Goal: Check status

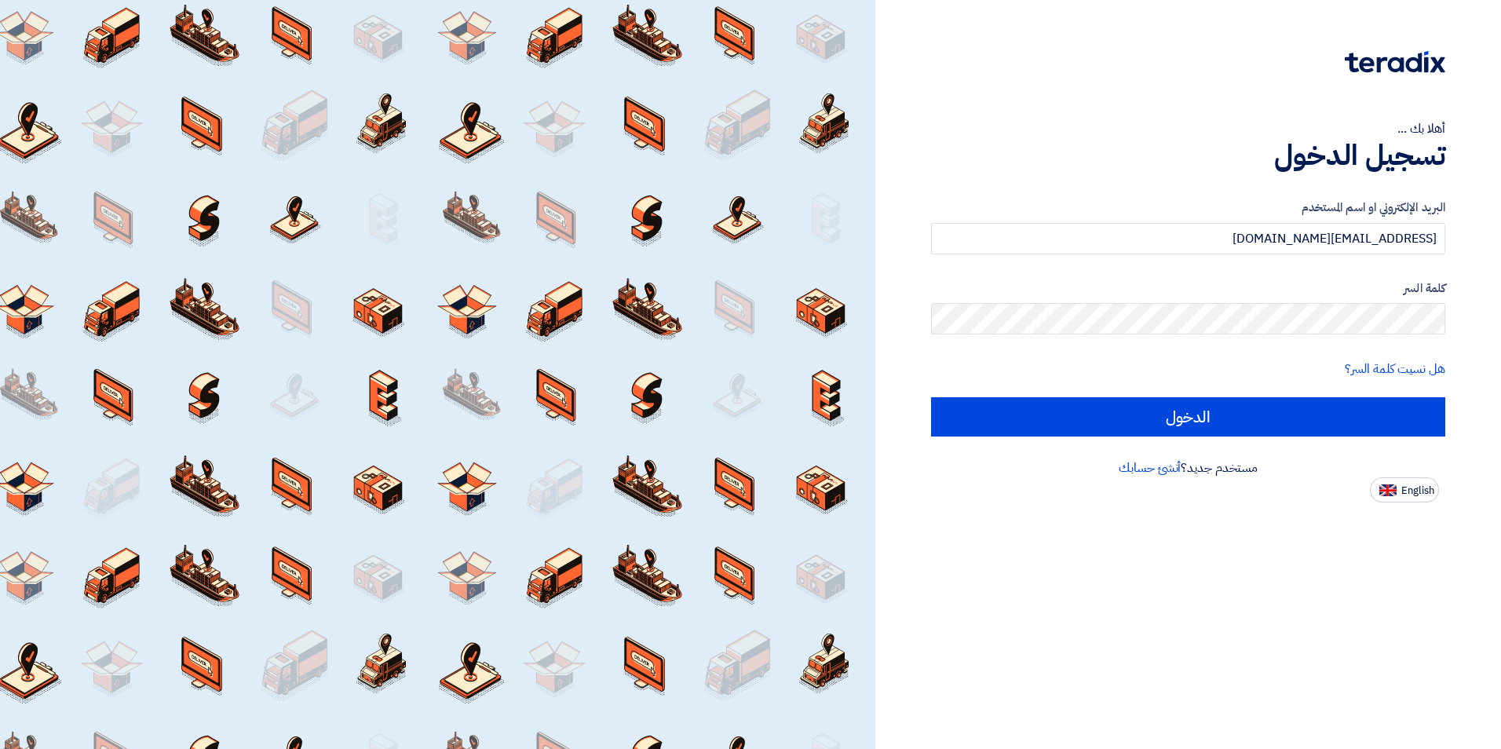
click at [1422, 487] on span "English" at bounding box center [1417, 490] width 33 height 11
type input "Sign in"
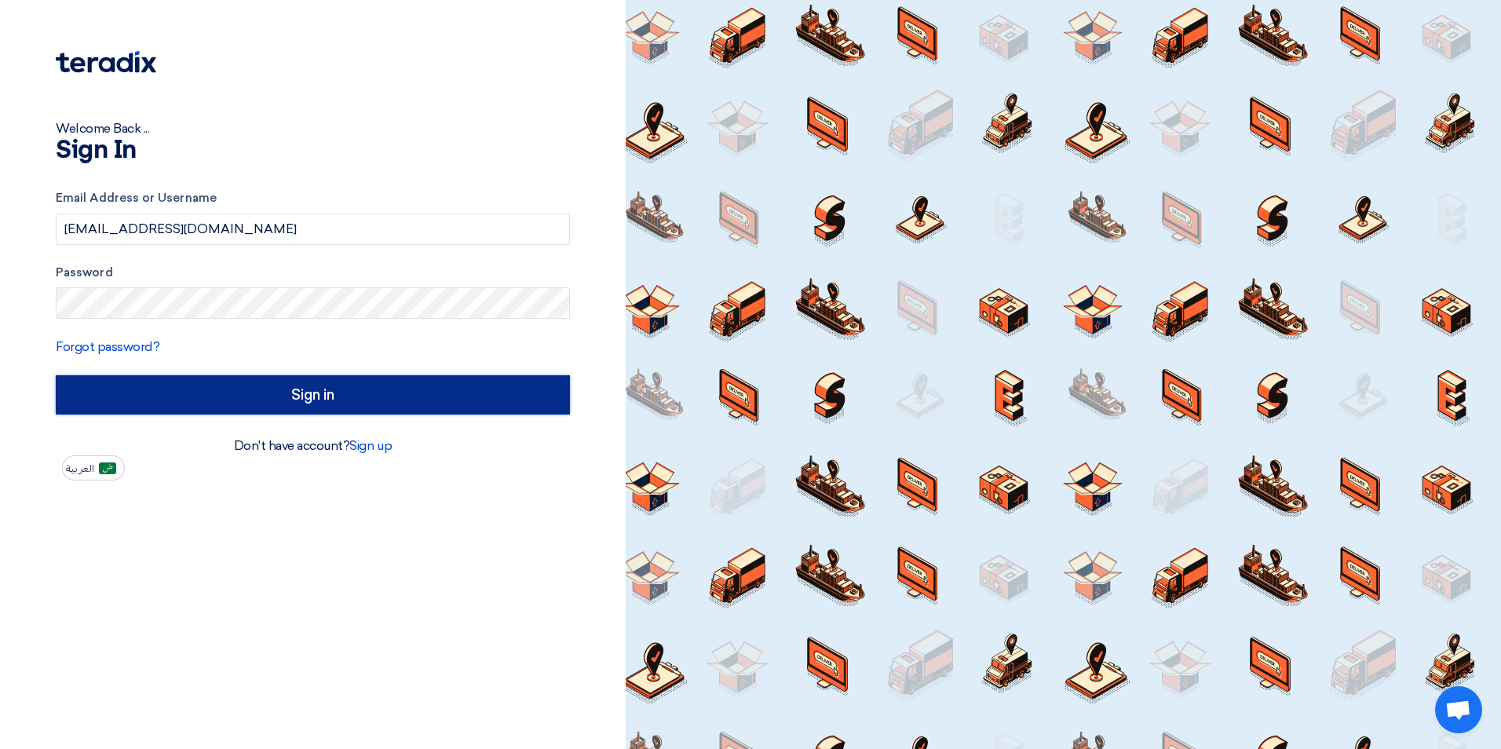
click at [257, 391] on input "Sign in" at bounding box center [313, 394] width 514 height 39
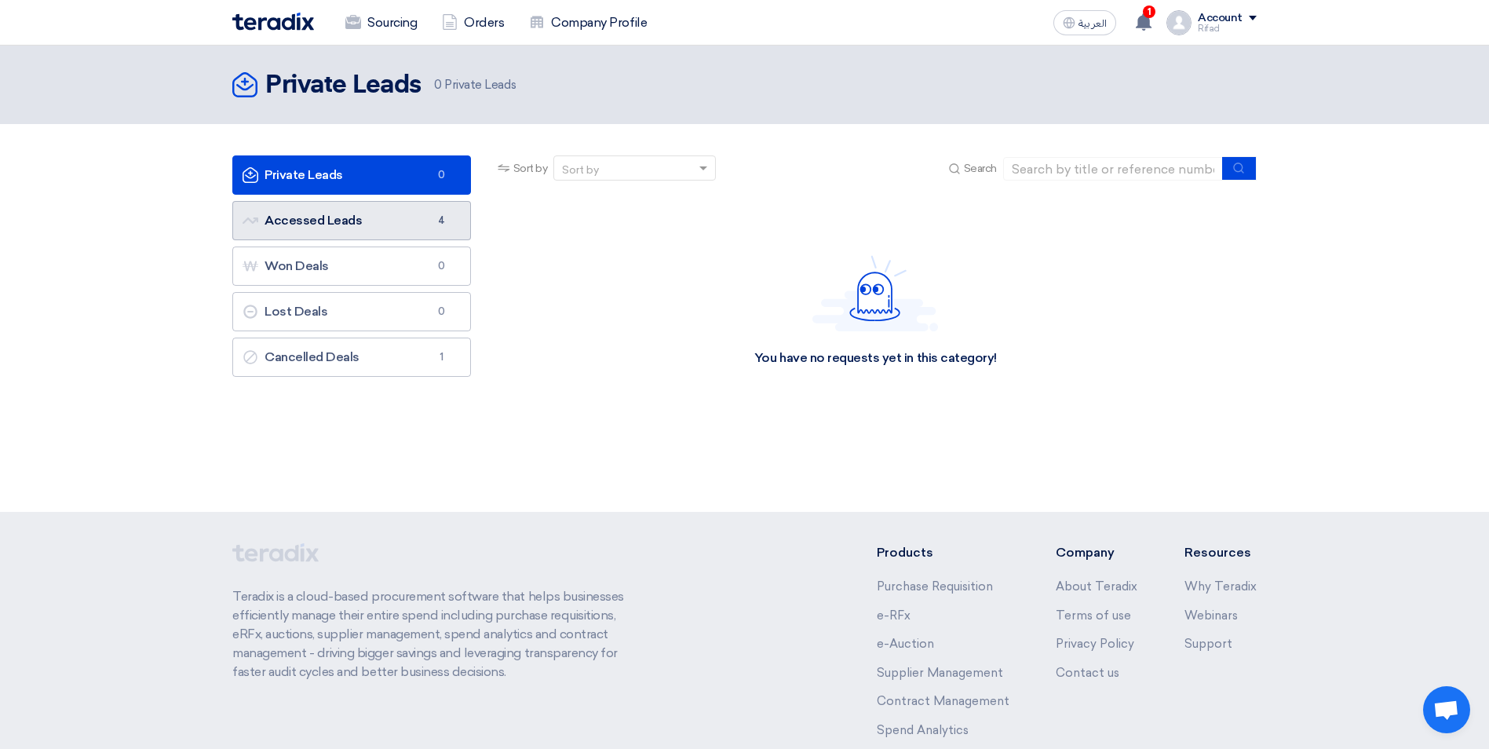
click at [370, 231] on link "Accessed Leads Accessed Leads 4" at bounding box center [351, 220] width 239 height 39
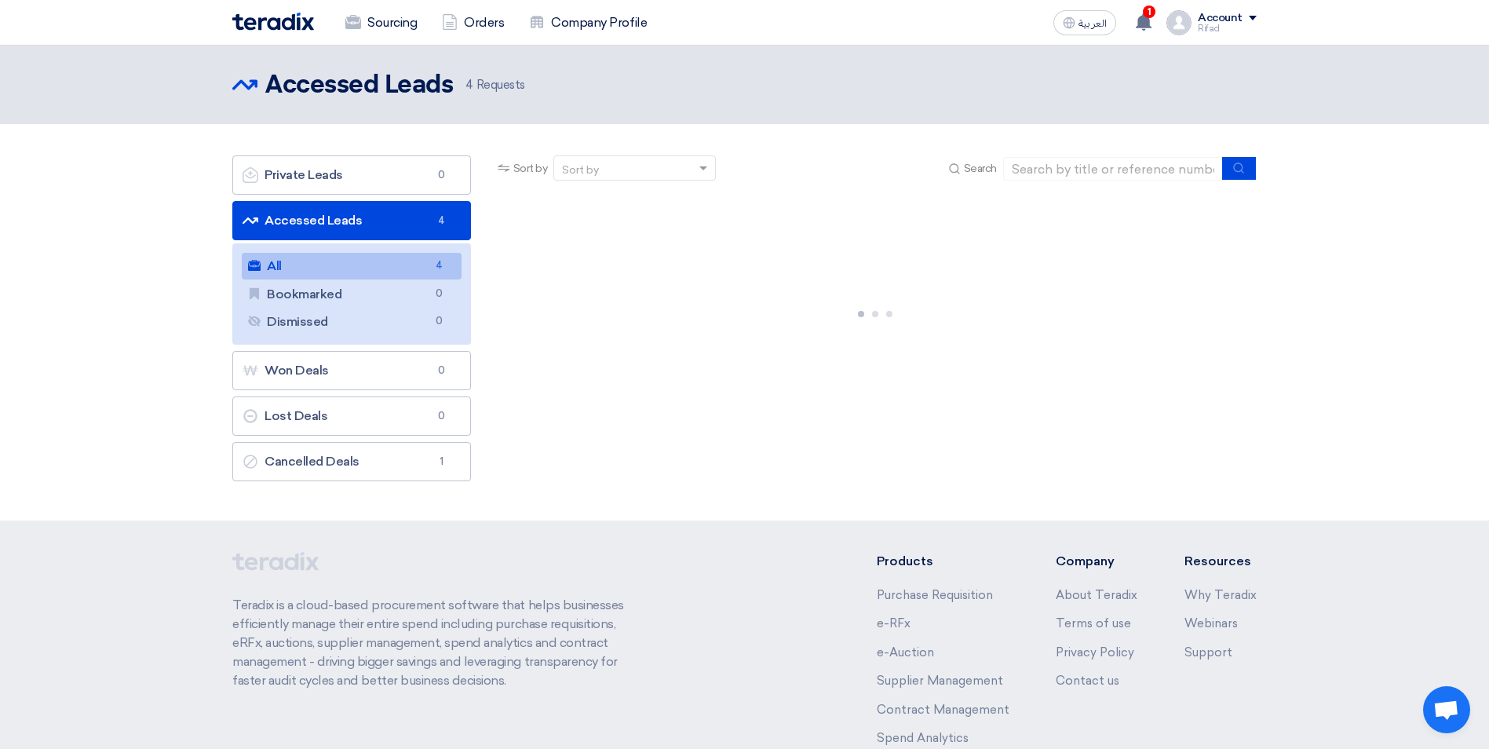
click at [290, 266] on link "All All 4" at bounding box center [352, 266] width 220 height 27
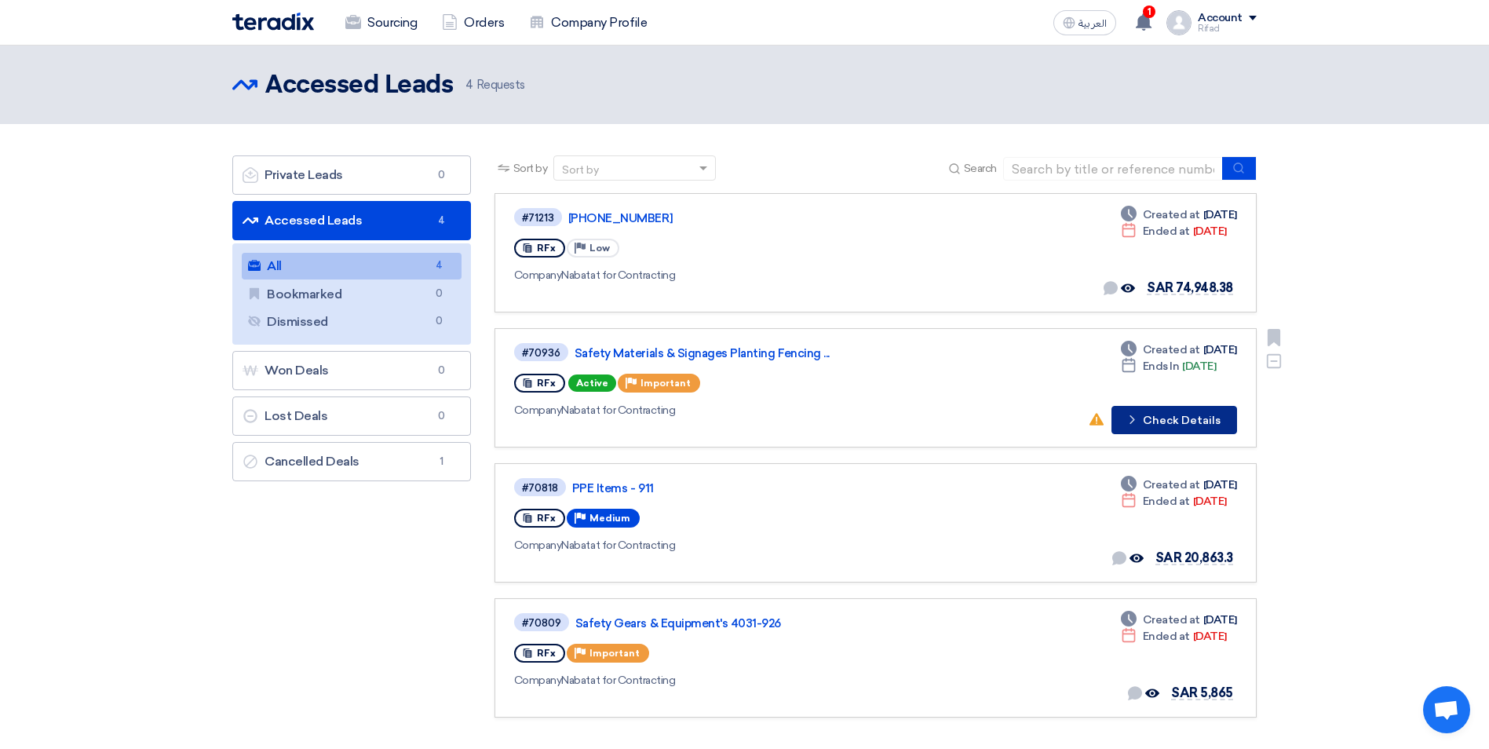
click at [1145, 421] on button "Check details Check Details" at bounding box center [1174, 420] width 126 height 28
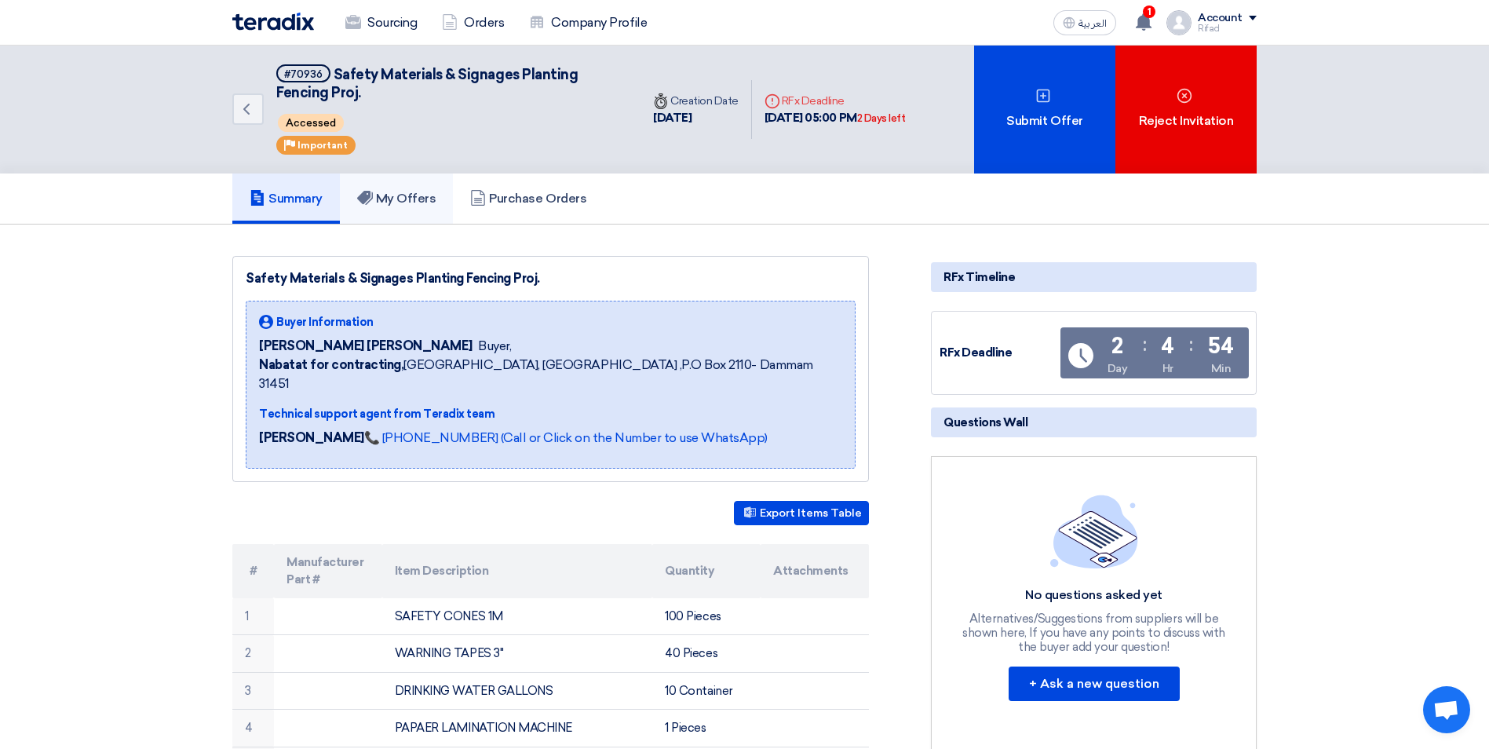
click at [421, 200] on h5 "My Offers" at bounding box center [396, 199] width 79 height 16
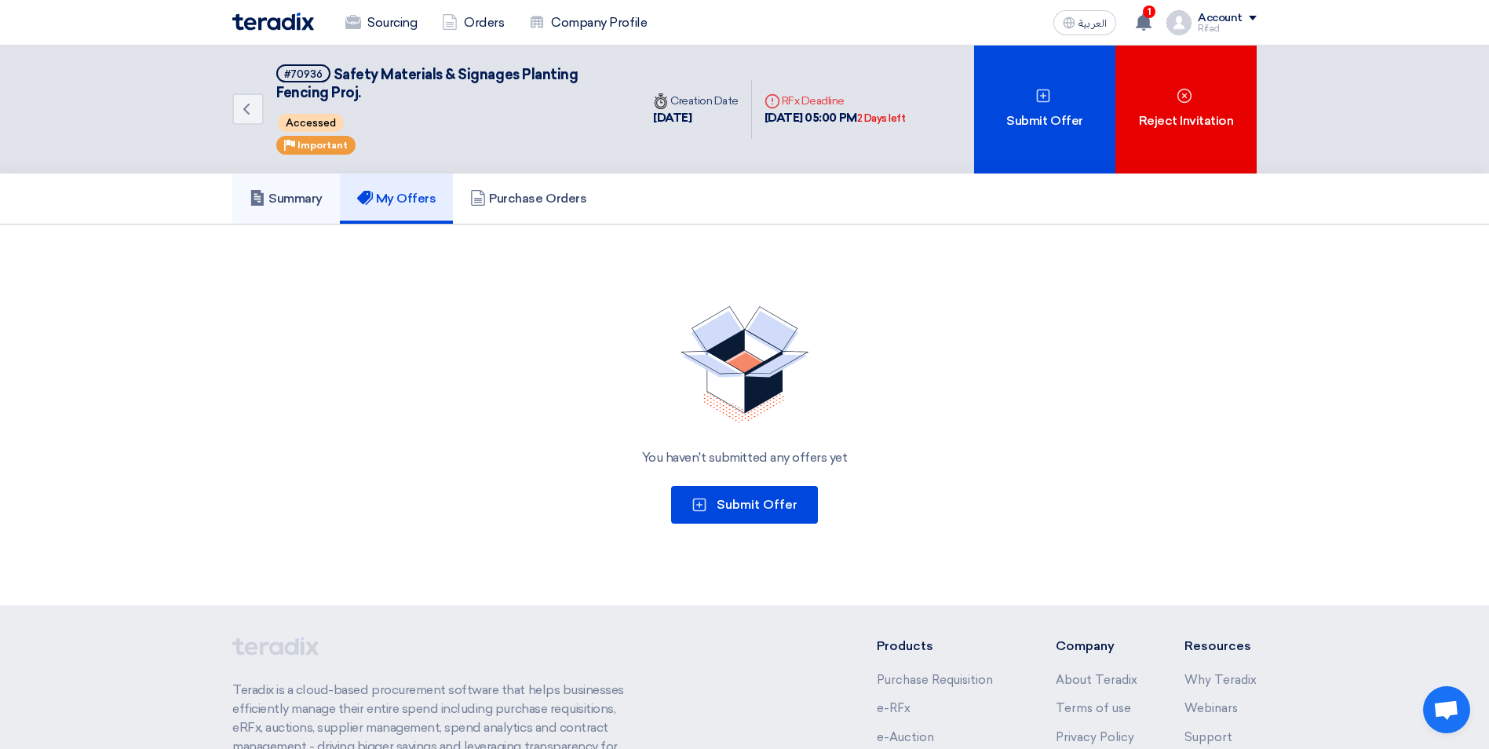
click at [303, 205] on h5 "Summary" at bounding box center [286, 199] width 73 height 16
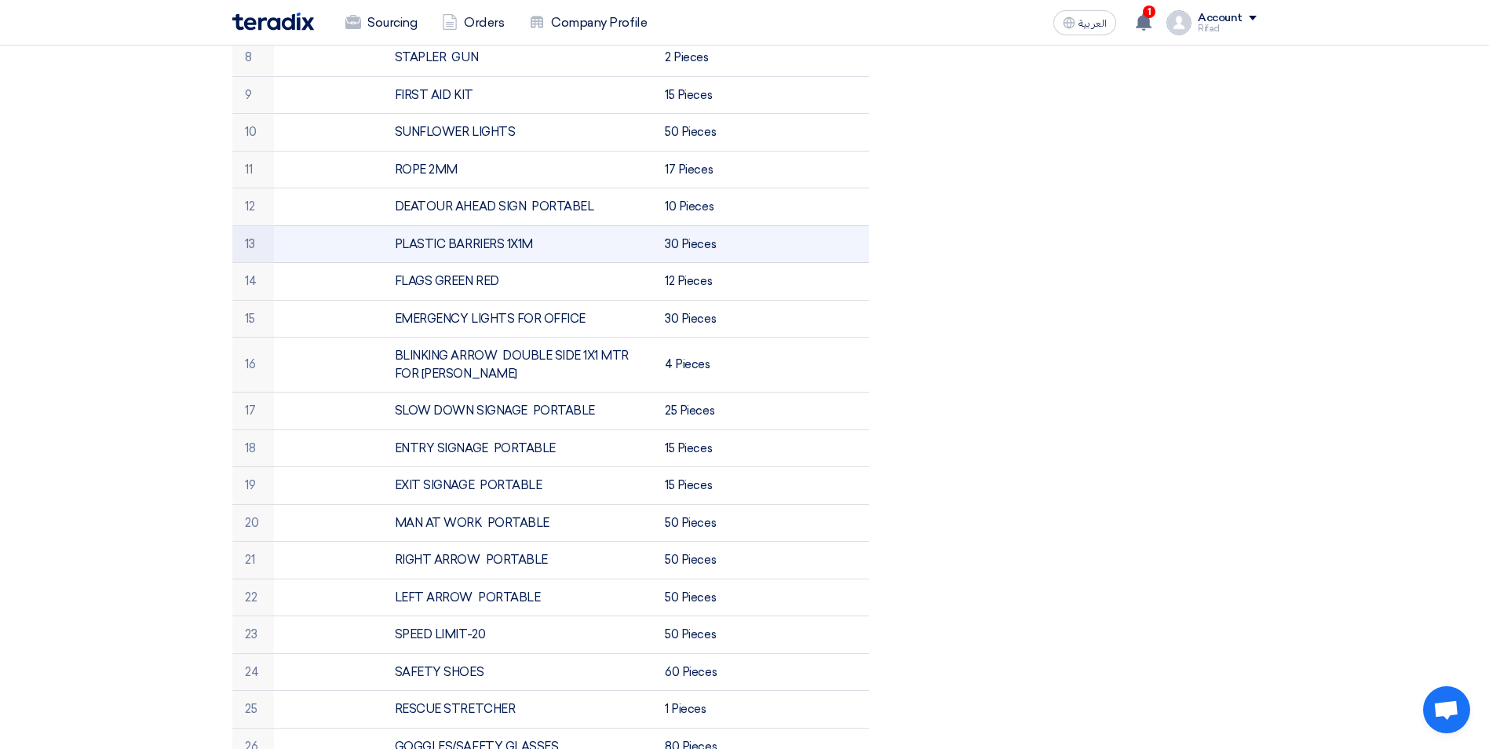
scroll to position [863, 0]
